Goal: Information Seeking & Learning: Find specific fact

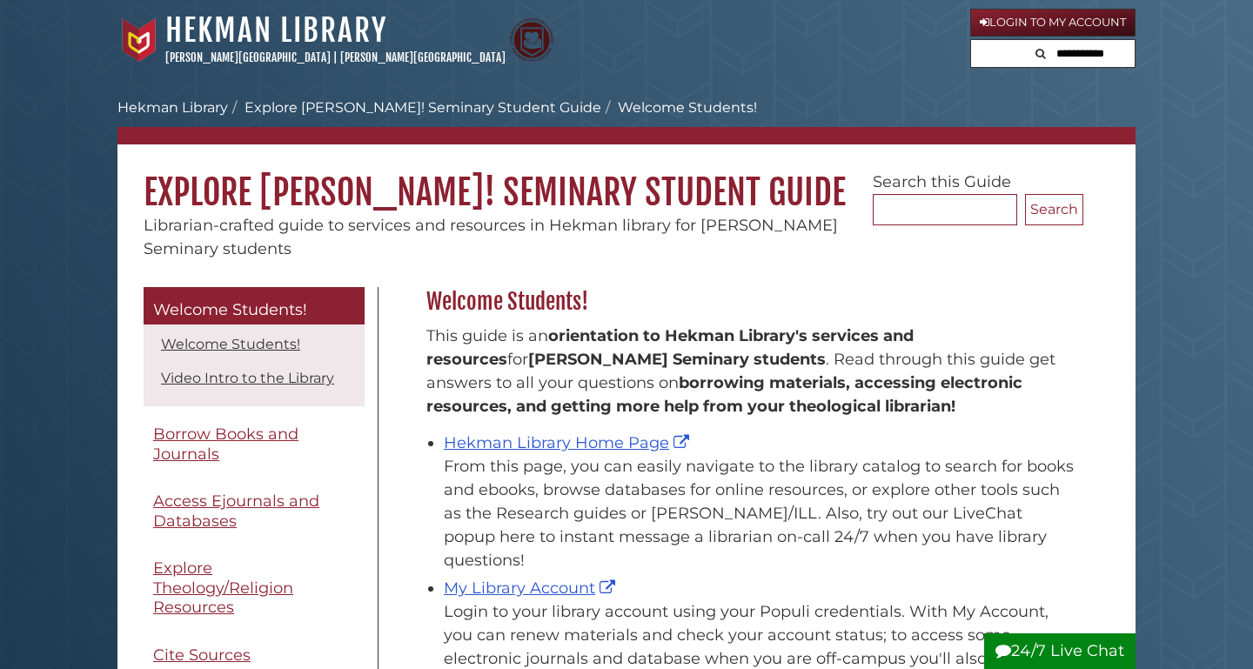
scroll to position [257, 666]
click at [557, 449] on link "Hekman Library Home Page" at bounding box center [569, 442] width 250 height 19
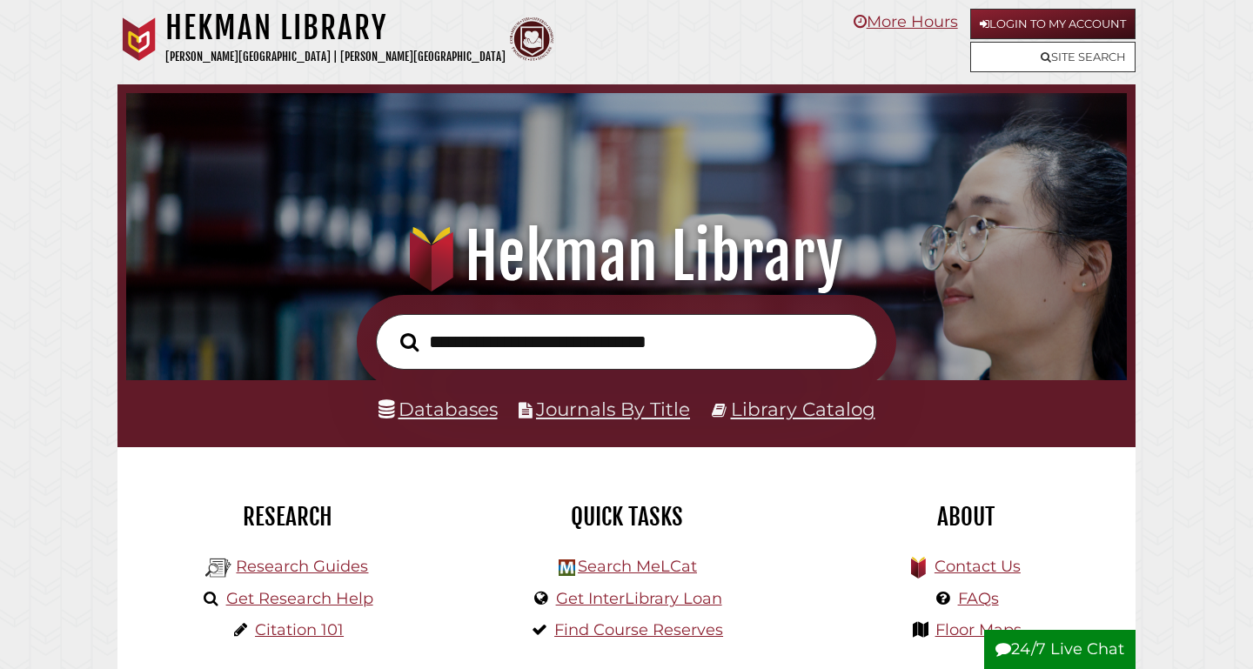
scroll to position [331, 992]
click at [479, 315] on input "text" at bounding box center [626, 342] width 501 height 57
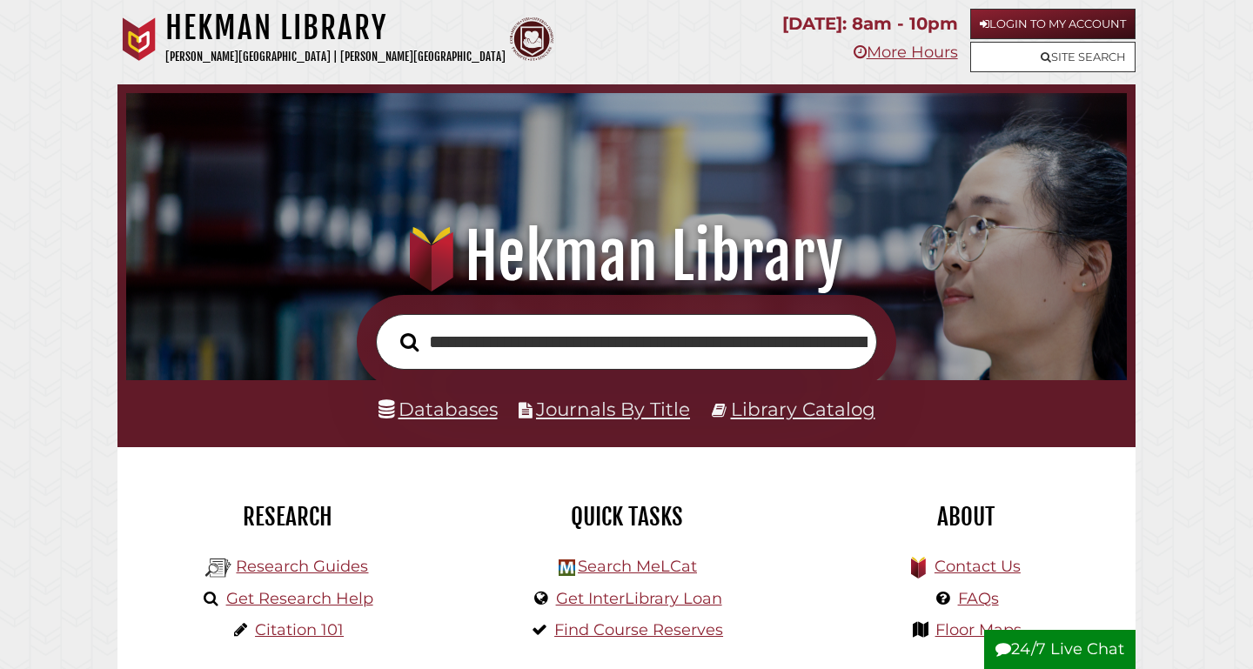
type input "**********"
click at [409, 342] on button "Search" at bounding box center [409, 342] width 36 height 29
